Goal: Complete application form

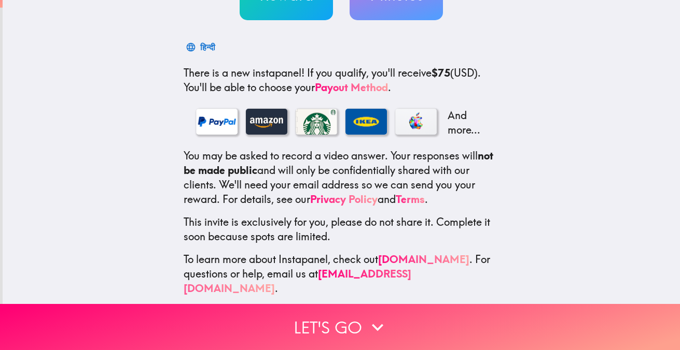
scroll to position [141, 0]
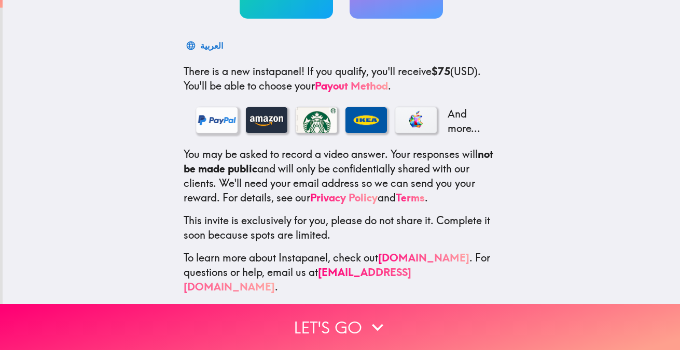
click at [206, 118] on div at bounding box center [216, 120] width 41 height 26
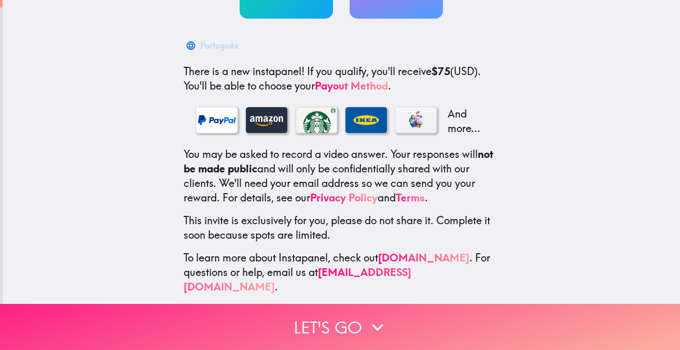
click at [307, 318] on button "Let's go" at bounding box center [340, 327] width 680 height 46
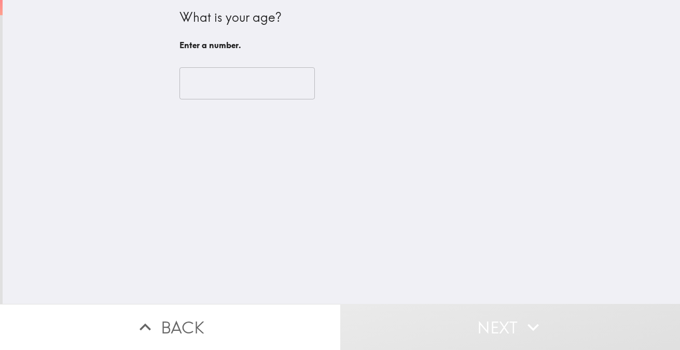
click at [267, 81] on input "number" at bounding box center [246, 83] width 135 height 32
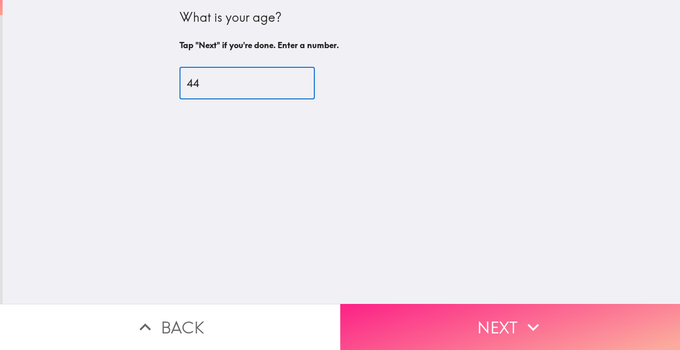
type input "44"
click at [472, 329] on button "Next" at bounding box center [510, 327] width 340 height 46
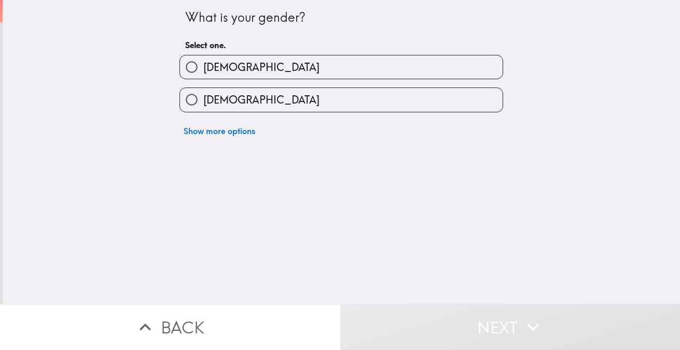
click at [207, 63] on span "Male" at bounding box center [261, 67] width 116 height 15
click at [203, 63] on input "Male" at bounding box center [191, 66] width 23 height 23
radio input "true"
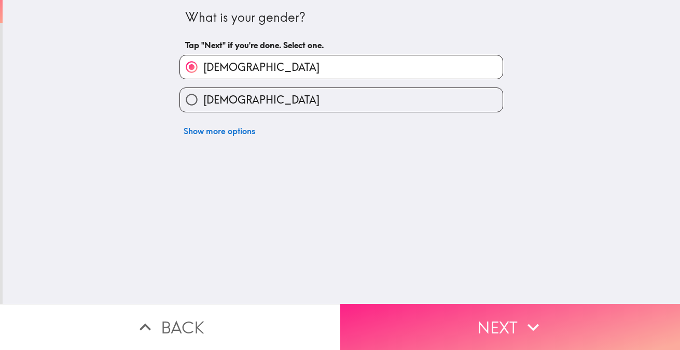
click at [467, 326] on button "Next" at bounding box center [510, 327] width 340 height 46
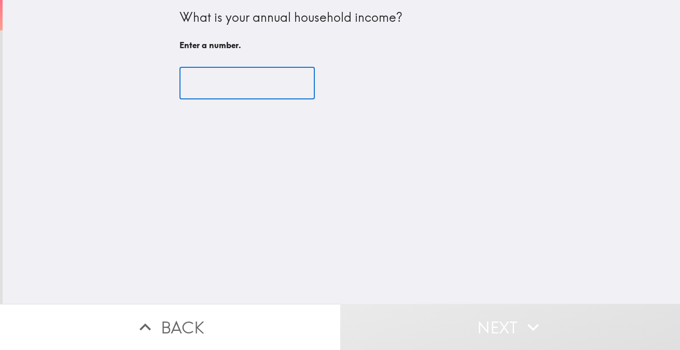
click at [187, 83] on input "number" at bounding box center [246, 83] width 135 height 32
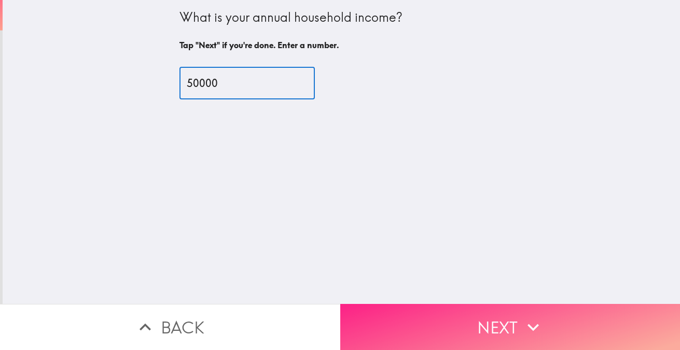
type input "50000"
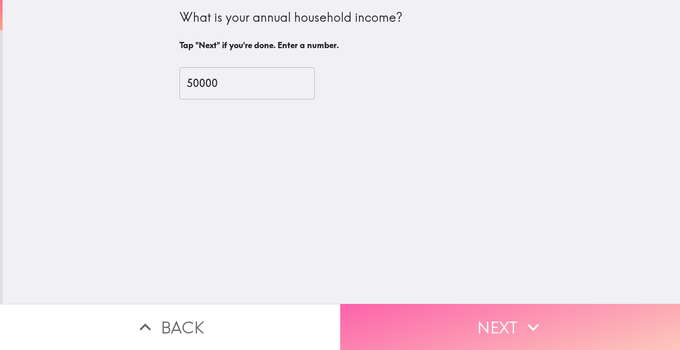
click at [544, 321] on button "Next" at bounding box center [510, 327] width 340 height 46
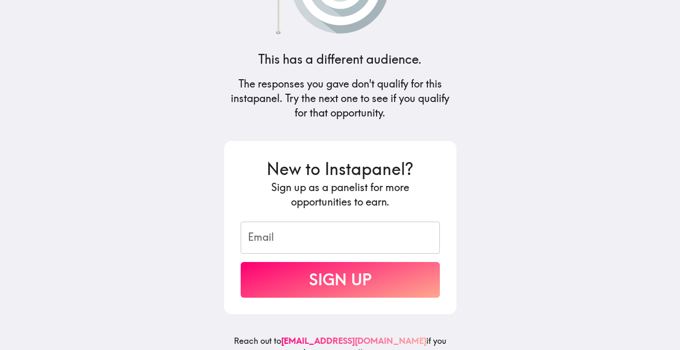
scroll to position [92, 0]
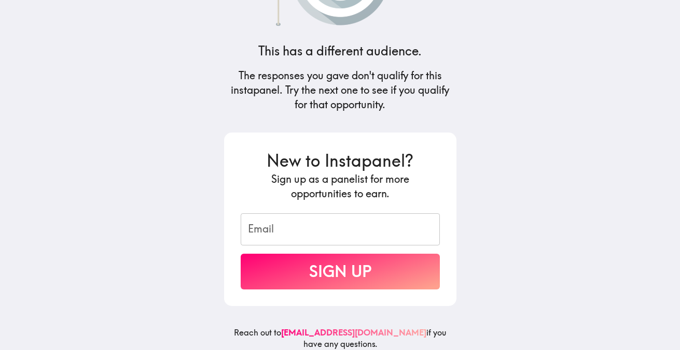
click at [254, 227] on input "Email" at bounding box center [340, 230] width 199 height 32
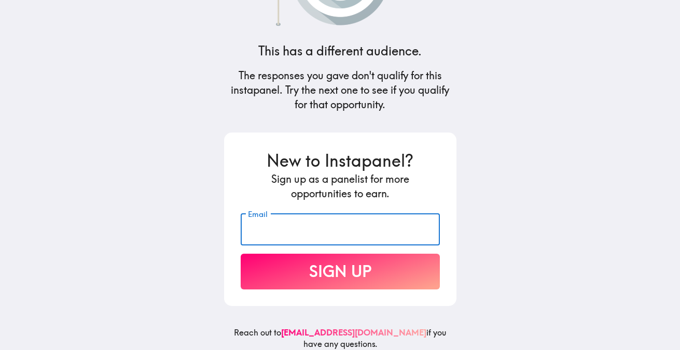
type input "alvinm.thomas@gmail.com"
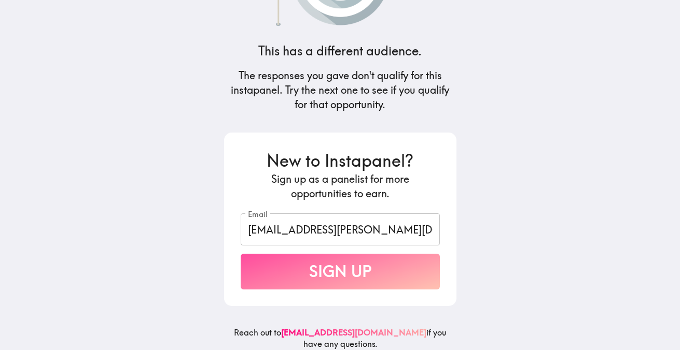
click at [286, 267] on button "Sign Up" at bounding box center [340, 272] width 199 height 36
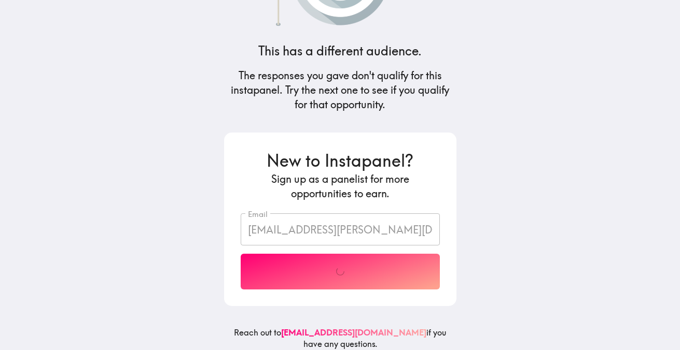
scroll to position [59, 0]
